Goal: Task Accomplishment & Management: Manage account settings

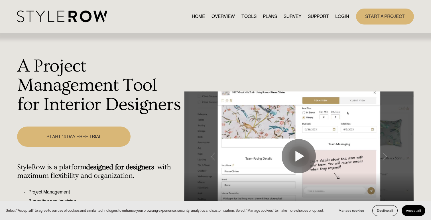
click at [333, 13] on nav "HOME OVERVIEW TOOLS PLANS SURVEY SUPPORT QUESTIONS FEATURED STYLEBOARD RESOURCE…" at bounding box center [270, 17] width 157 height 8
click at [341, 19] on link "LOGIN" at bounding box center [342, 17] width 14 height 8
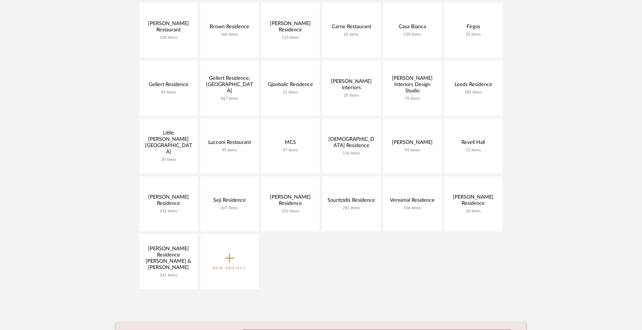
scroll to position [141, 0]
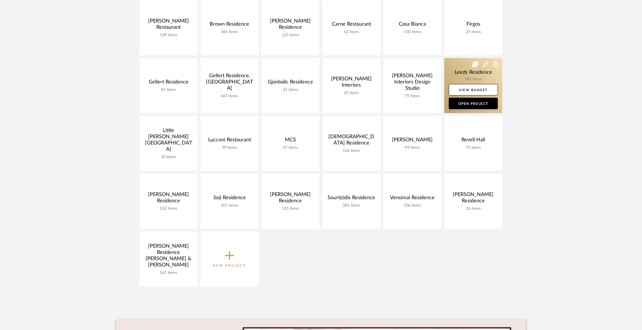
click at [460, 69] on link at bounding box center [473, 85] width 58 height 55
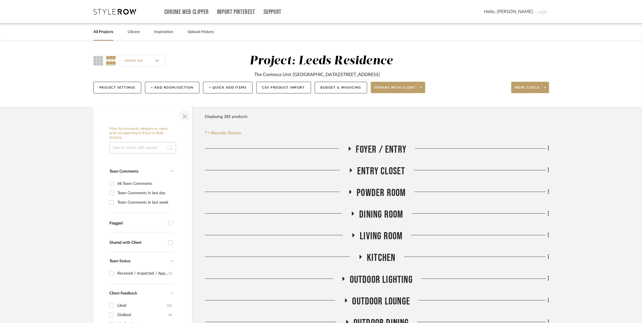
click at [185, 115] on span "button" at bounding box center [185, 116] width 14 height 14
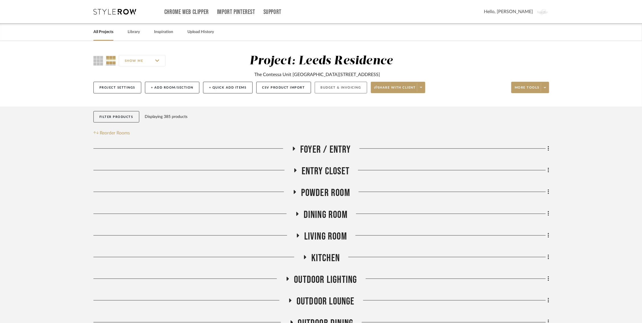
click at [334, 86] on button "Budget & Invoicing" at bounding box center [341, 88] width 52 height 12
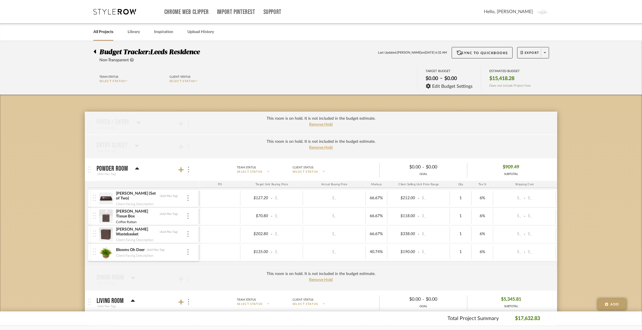
click at [96, 50] on icon at bounding box center [95, 52] width 2 height 4
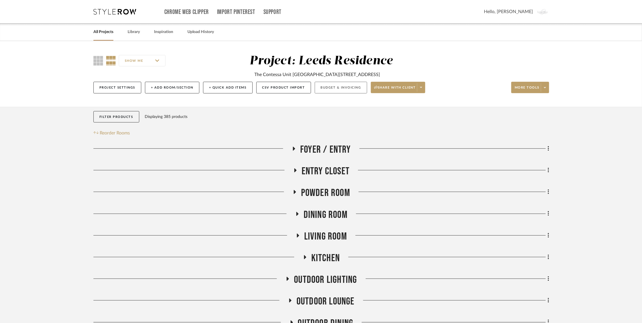
click at [332, 89] on button "Budget & Invoicing" at bounding box center [341, 88] width 52 height 12
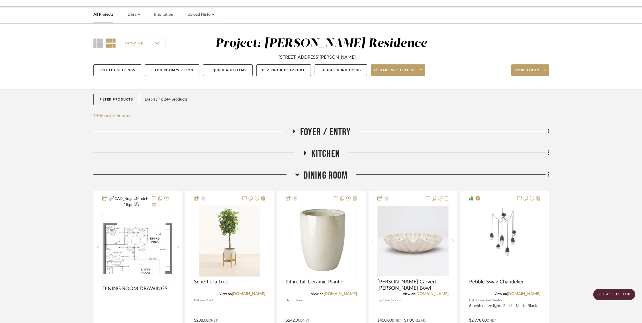
scroll to position [0, 2]
